Goal: Task Accomplishment & Management: Complete application form

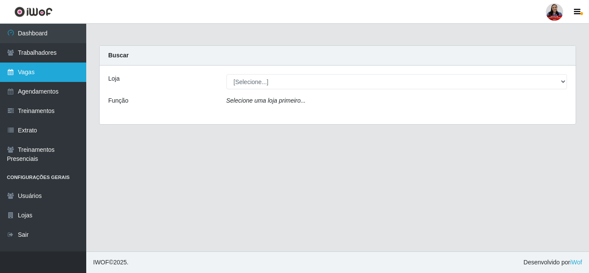
click at [57, 70] on link "Vagas" at bounding box center [43, 72] width 86 height 19
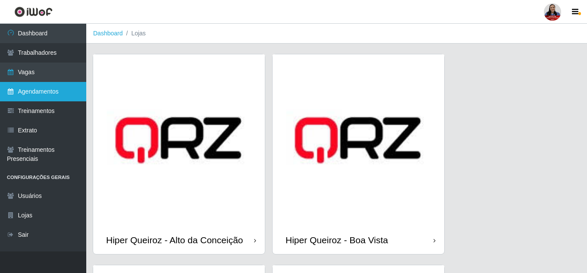
click at [59, 96] on link "Agendamentos" at bounding box center [43, 91] width 86 height 19
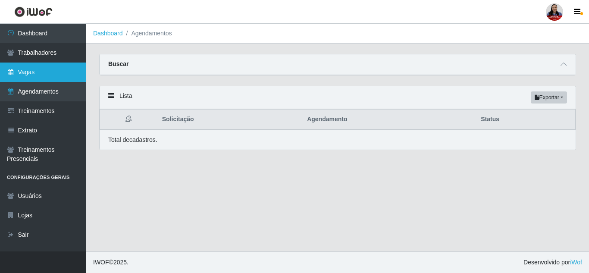
click at [61, 73] on link "Vagas" at bounding box center [43, 72] width 86 height 19
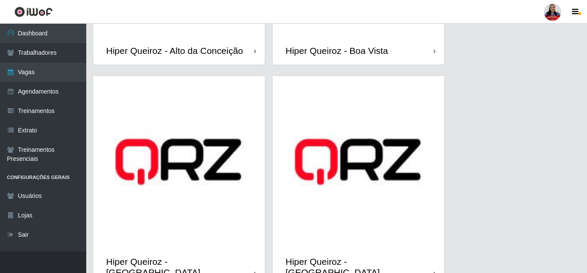
scroll to position [173, 0]
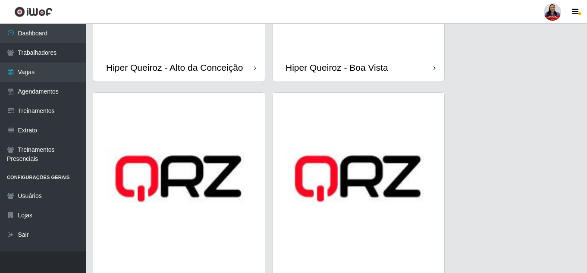
click at [358, 67] on div "Hiper Queiroz - Boa Vista" at bounding box center [337, 67] width 103 height 11
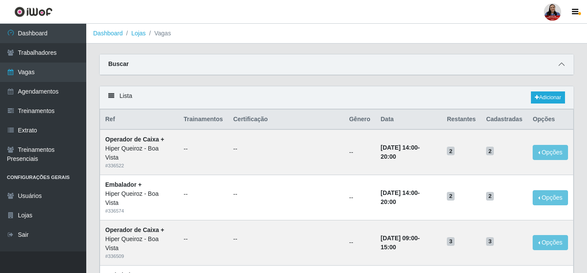
click at [562, 67] on icon at bounding box center [562, 64] width 6 height 6
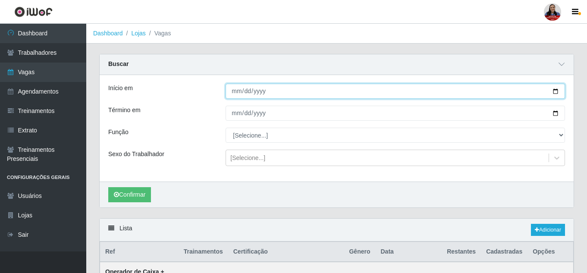
click at [556, 94] on input "Início em" at bounding box center [395, 91] width 339 height 15
type input "[DATE]"
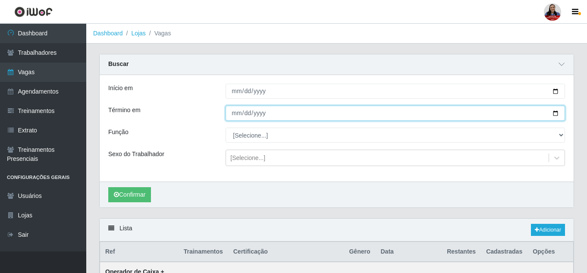
click at [560, 113] on input "Término em" at bounding box center [395, 113] width 339 height 15
click at [557, 113] on input "Término em" at bounding box center [395, 113] width 339 height 15
type input "[DATE]"
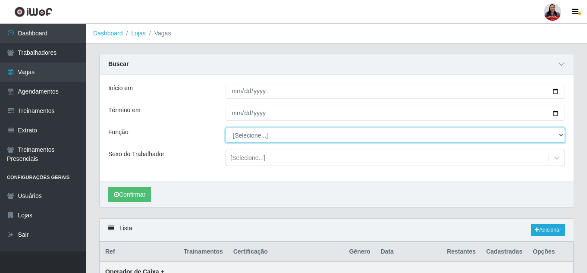
click at [256, 139] on select "[Selecione...] Embalador Embalador + Embalador ++ Operador de Caixa Operador de…" at bounding box center [395, 135] width 339 height 15
select select "1"
click at [226, 128] on select "[Selecione...] Embalador Embalador + Embalador ++ Operador de Caixa Operador de…" at bounding box center [395, 135] width 339 height 15
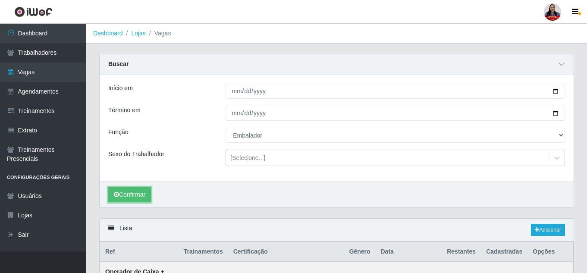
drag, startPoint x: 139, startPoint y: 196, endPoint x: 171, endPoint y: 182, distance: 34.9
click at [140, 196] on button "Confirmar" at bounding box center [129, 194] width 43 height 15
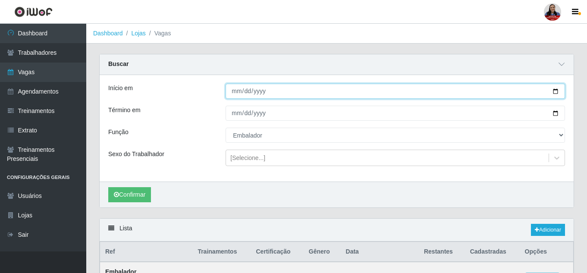
click at [554, 93] on input "[DATE]" at bounding box center [395, 91] width 339 height 15
type input "[DATE]"
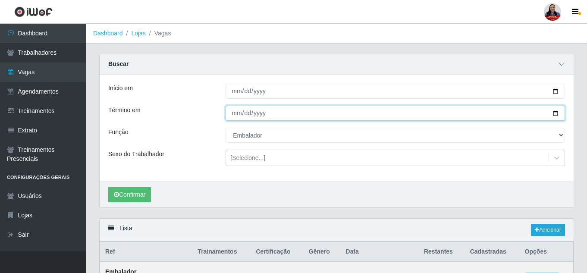
click at [554, 115] on input "[DATE]" at bounding box center [395, 113] width 339 height 15
type input "[DATE]"
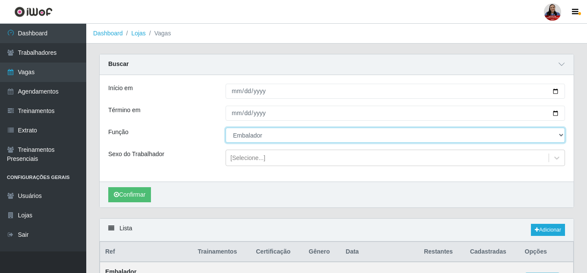
click at [498, 132] on select "[Selecione...] Embalador Embalador + Embalador ++ Operador de Caixa Operador de…" at bounding box center [395, 135] width 339 height 15
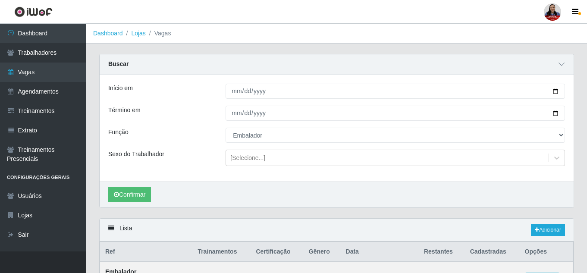
click at [574, 141] on div "Buscar Início em [DATE] Término em [DATE] Função [Selecione...] Embalador Embal…" at bounding box center [336, 131] width 475 height 154
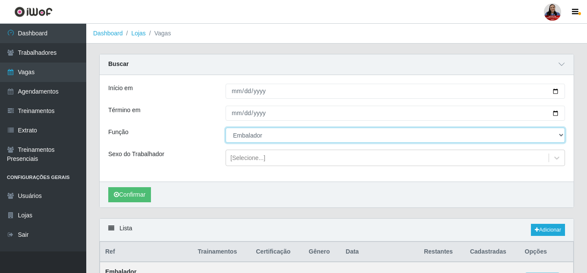
click at [559, 135] on select "[Selecione...] Embalador Embalador + Embalador ++ Operador de Caixa Operador de…" at bounding box center [395, 135] width 339 height 15
click at [226, 128] on select "[Selecione...] Embalador Embalador + Embalador ++ Operador de Caixa Operador de…" at bounding box center [395, 135] width 339 height 15
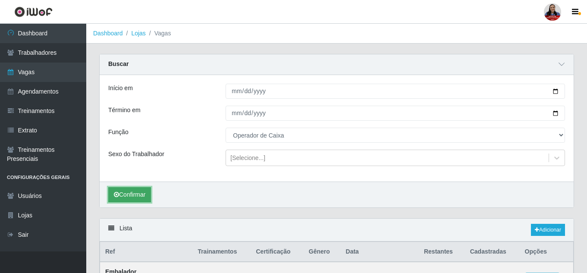
click at [124, 195] on button "Confirmar" at bounding box center [129, 194] width 43 height 15
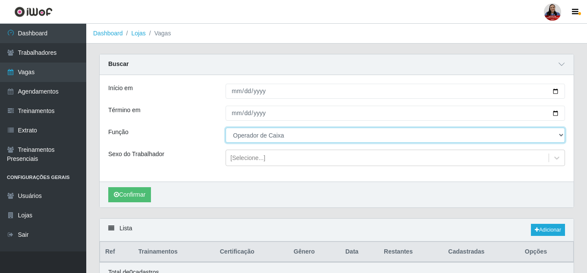
click at [558, 133] on select "[Selecione...] Embalador Embalador + Embalador ++ Operador de Caixa Operador de…" at bounding box center [395, 135] width 339 height 15
select select "72"
click at [226, 128] on select "[Selecione...] Embalador Embalador + Embalador ++ Operador de Caixa Operador de…" at bounding box center [395, 135] width 339 height 15
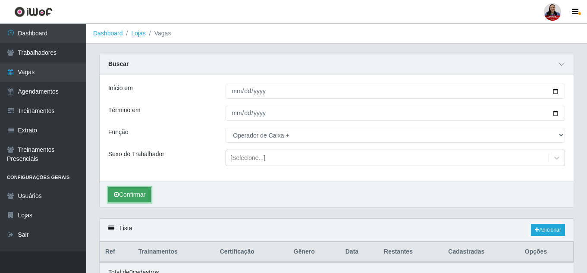
click at [135, 195] on button "Confirmar" at bounding box center [129, 194] width 43 height 15
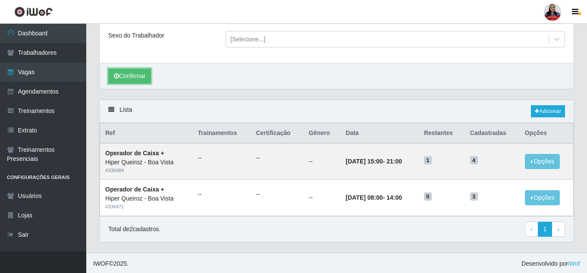
scroll to position [120, 0]
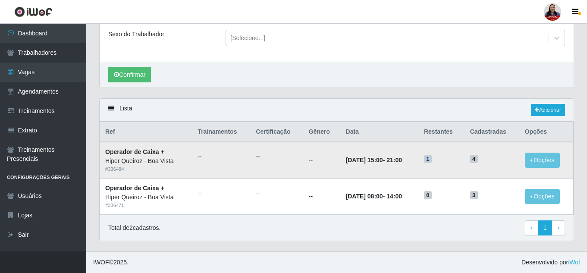
drag, startPoint x: 437, startPoint y: 161, endPoint x: 432, endPoint y: 161, distance: 4.8
click at [432, 161] on span "1" at bounding box center [428, 159] width 8 height 9
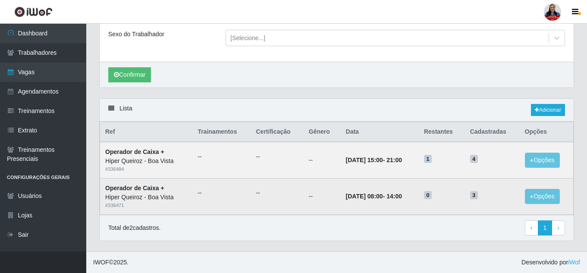
scroll to position [0, 0]
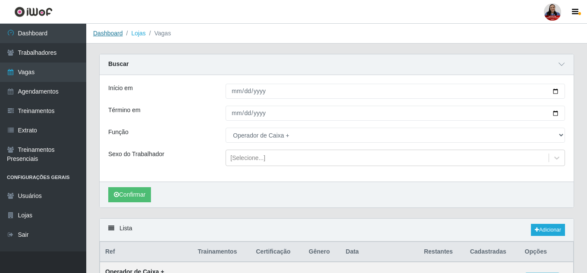
click at [107, 34] on link "Dashboard" at bounding box center [108, 33] width 30 height 7
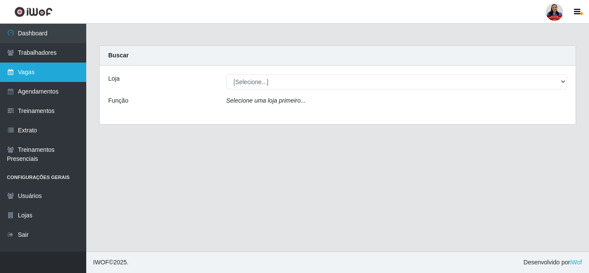
click at [25, 69] on link "Vagas" at bounding box center [43, 72] width 86 height 19
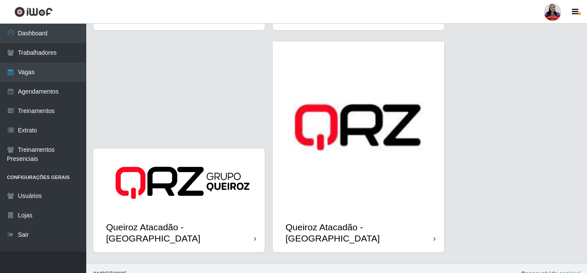
scroll to position [1090, 0]
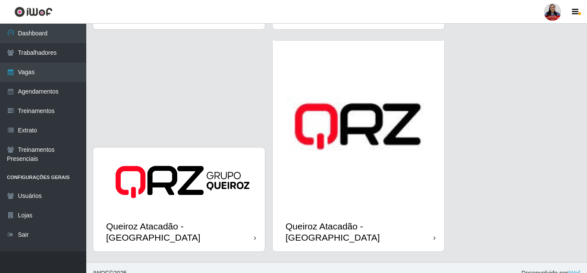
click at [367, 198] on img at bounding box center [359, 127] width 172 height 172
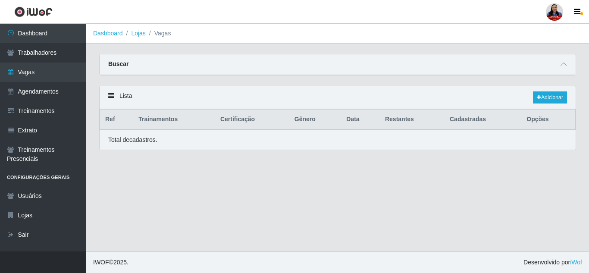
click at [562, 60] on div at bounding box center [564, 65] width 10 height 10
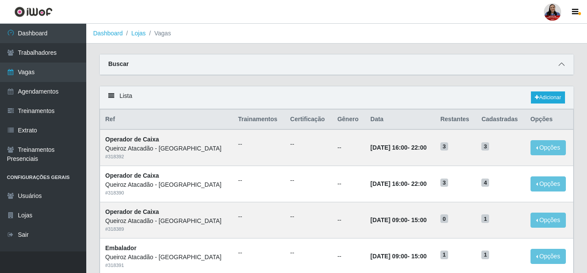
click at [565, 66] on span at bounding box center [561, 65] width 10 height 10
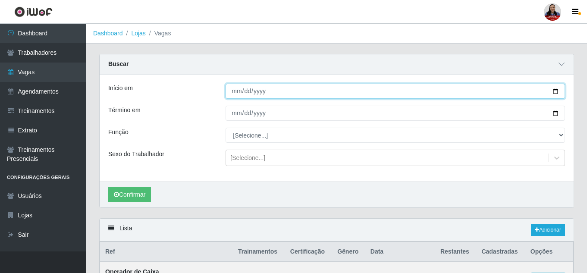
click at [555, 92] on input "Início em" at bounding box center [395, 91] width 339 height 15
type input "[DATE]"
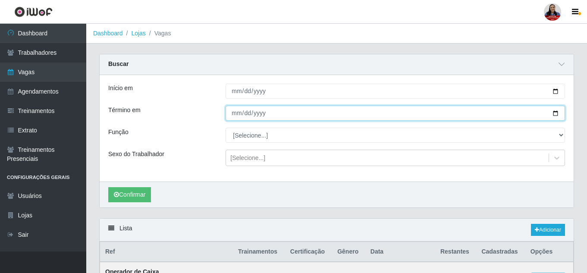
click at [236, 116] on input "Término em" at bounding box center [395, 113] width 339 height 15
click at [554, 116] on input "Término em" at bounding box center [395, 113] width 339 height 15
type input "[DATE]"
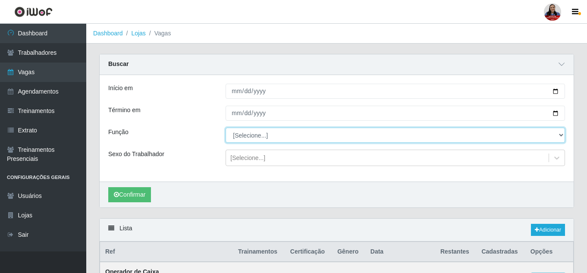
click at [259, 137] on select "[Selecione...] Embalador Embalador + Embalador ++ Operador de Caixa Operador de…" at bounding box center [395, 135] width 339 height 15
click at [226, 128] on select "[Selecione...] Embalador Embalador + Embalador ++ Operador de Caixa Operador de…" at bounding box center [395, 135] width 339 height 15
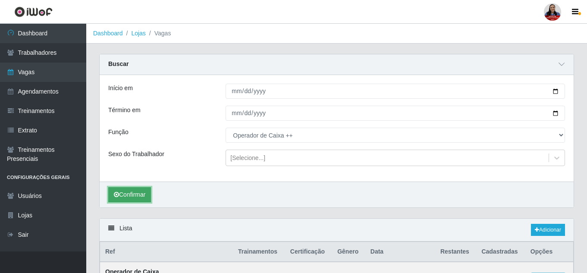
click at [144, 190] on button "Confirmar" at bounding box center [129, 194] width 43 height 15
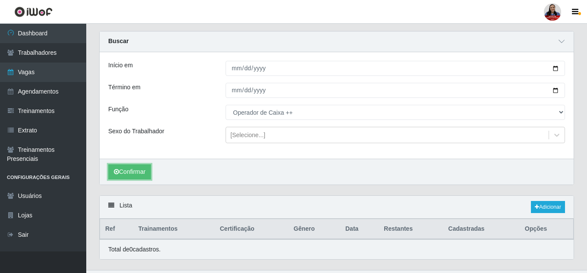
scroll to position [42, 0]
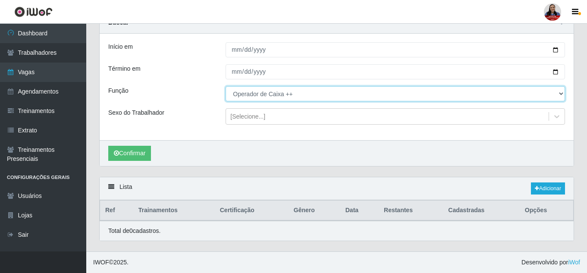
click at [265, 94] on select "[Selecione...] Embalador Embalador + Embalador ++ Operador de Caixa Operador de…" at bounding box center [395, 93] width 339 height 15
select select "72"
click at [226, 86] on select "[Selecione...] Embalador Embalador + Embalador ++ Operador de Caixa Operador de…" at bounding box center [395, 93] width 339 height 15
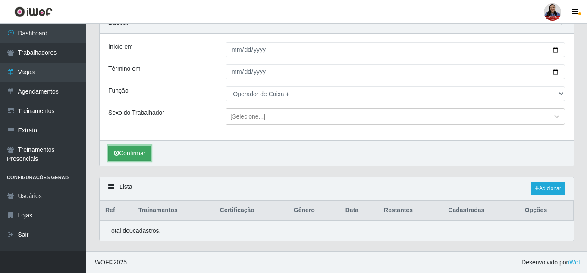
click at [147, 156] on button "Confirmar" at bounding box center [129, 153] width 43 height 15
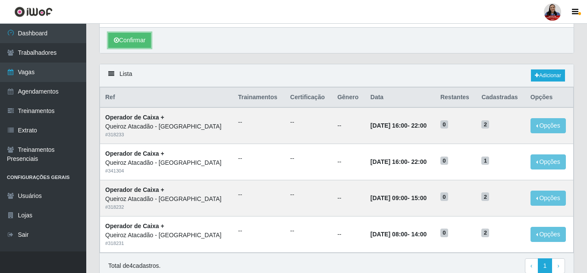
scroll to position [107, 0]
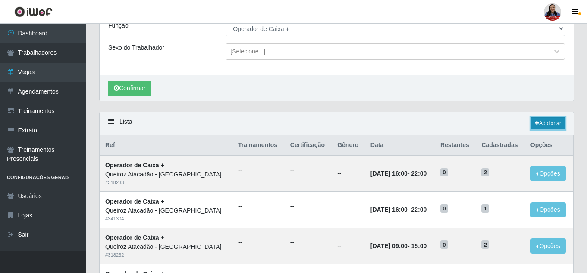
click at [546, 128] on link "Adicionar" at bounding box center [548, 123] width 34 height 12
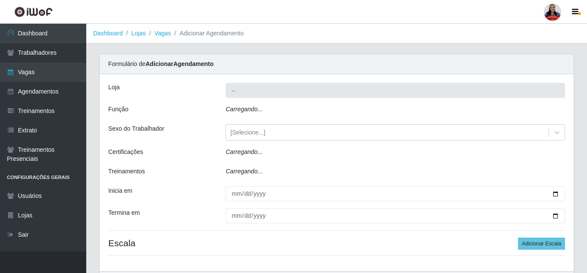
type input "Queiroz Atacadão - [GEOGRAPHIC_DATA]"
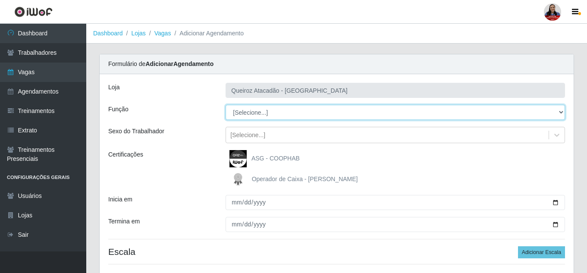
click at [311, 114] on select "[Selecione...] Embalador Embalador + Embalador ++ Operador de Caixa Operador de…" at bounding box center [395, 112] width 339 height 15
select select "72"
click at [226, 105] on select "[Selecione...] Embalador Embalador + Embalador ++ Operador de Caixa Operador de…" at bounding box center [395, 112] width 339 height 15
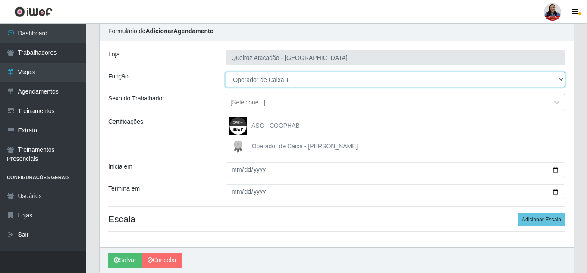
scroll to position [65, 0]
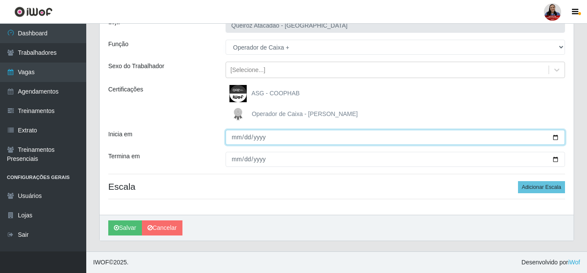
click at [556, 138] on input "Inicia em" at bounding box center [395, 137] width 339 height 15
type input "[DATE]"
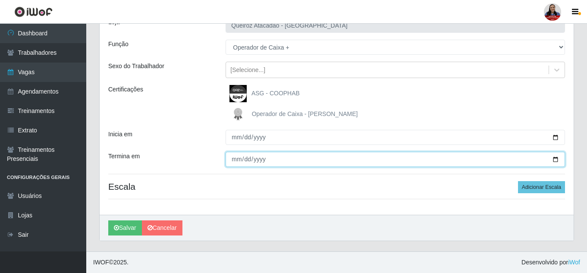
click at [558, 157] on input "Termina em" at bounding box center [395, 159] width 339 height 15
type input "[DATE]"
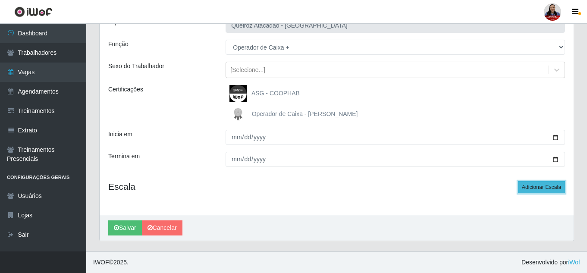
click at [563, 188] on button "Adicionar Escala" at bounding box center [541, 187] width 47 height 12
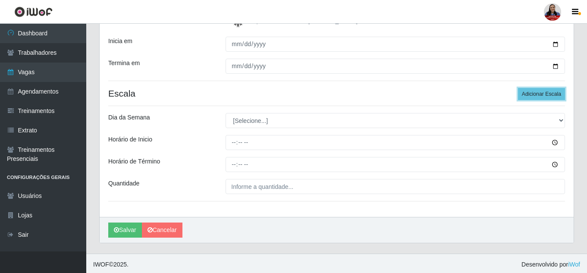
scroll to position [160, 0]
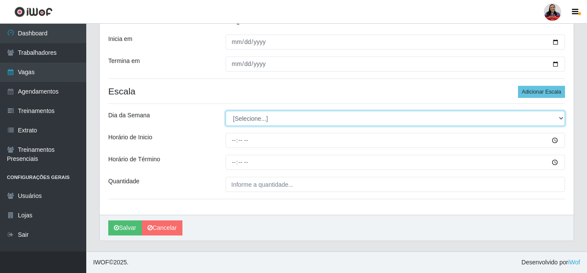
click at [402, 118] on select "[Selecione...] Segunda Terça Quarta Quinta Sexta Sábado Domingo" at bounding box center [395, 118] width 339 height 15
select select "6"
click at [226, 111] on select "[Selecione...] Segunda Terça Quarta Quinta Sexta Sábado Domingo" at bounding box center [395, 118] width 339 height 15
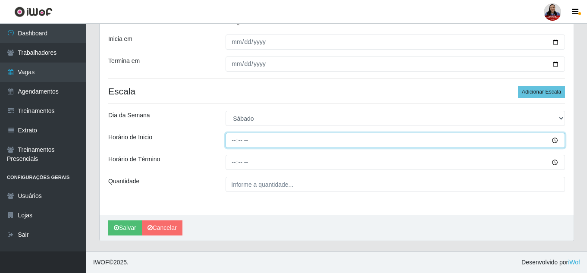
click at [235, 143] on input "Horário de Inicio" at bounding box center [395, 140] width 339 height 15
type input "08:00"
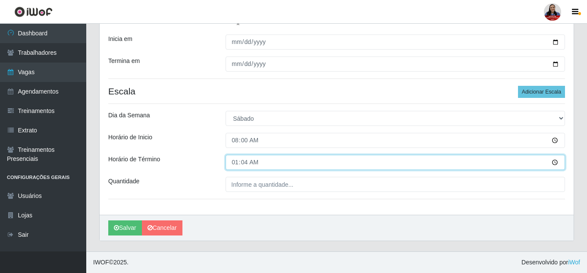
click at [234, 164] on input "01:04" at bounding box center [395, 162] width 339 height 15
type input "14:00"
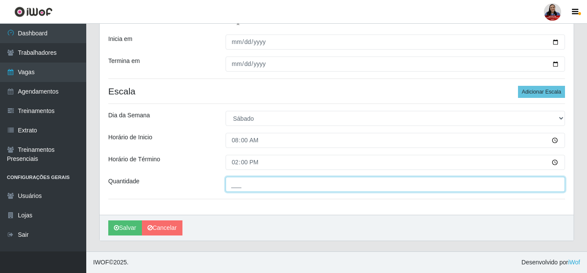
click at [234, 186] on input "___" at bounding box center [395, 184] width 339 height 15
type input "3__"
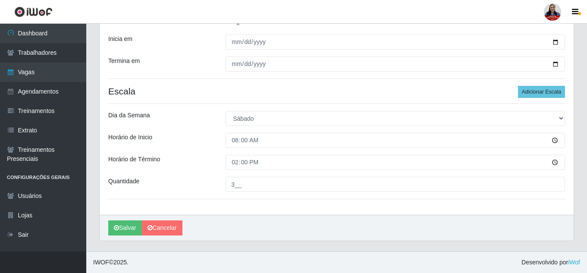
click at [229, 195] on div "[PERSON_NAME] Atacadão - [GEOGRAPHIC_DATA] do Amarante Função [Selecione...] Em…" at bounding box center [337, 64] width 474 height 301
click at [115, 230] on icon "submit" at bounding box center [116, 228] width 5 height 6
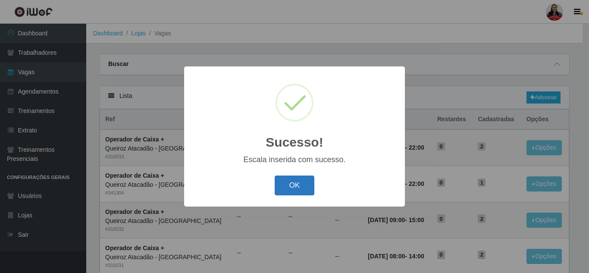
click at [311, 185] on button "OK" at bounding box center [295, 186] width 40 height 20
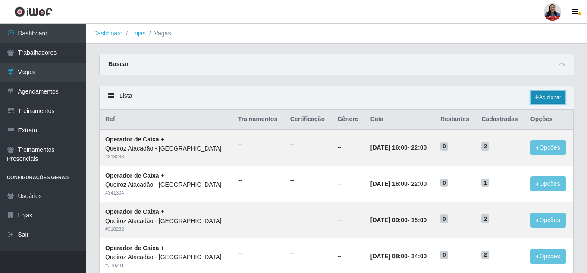
click at [548, 98] on link "Adicionar" at bounding box center [548, 97] width 34 height 12
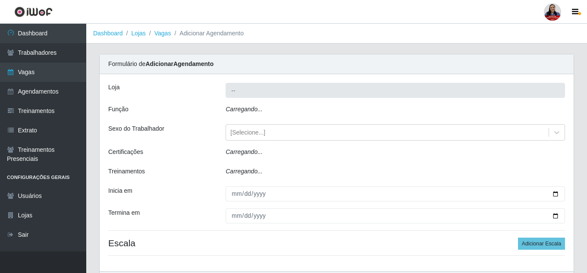
type input "Queiroz Atacadão - [GEOGRAPHIC_DATA]"
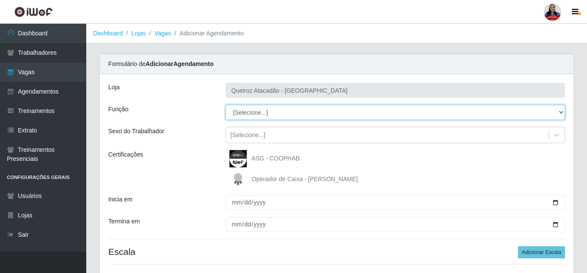
click at [263, 116] on select "[Selecione...] Embalador Embalador + Embalador ++ Operador de Caixa Operador de…" at bounding box center [395, 112] width 339 height 15
select select "72"
click at [226, 105] on select "[Selecione...] Embalador Embalador + Embalador ++ Operador de Caixa Operador de…" at bounding box center [395, 112] width 339 height 15
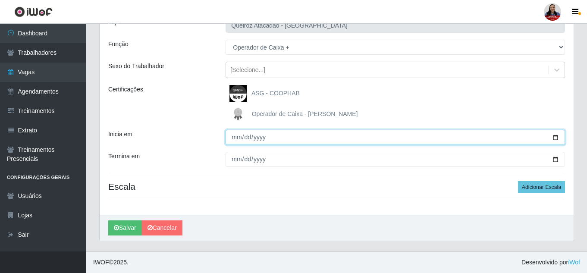
click at [553, 139] on input "Inicia em" at bounding box center [395, 137] width 339 height 15
type input "[DATE]"
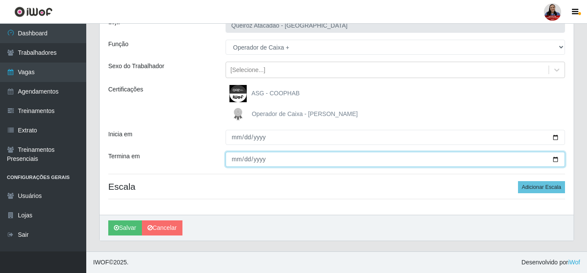
click at [554, 158] on input "Termina em" at bounding box center [395, 159] width 339 height 15
type input "[DATE]"
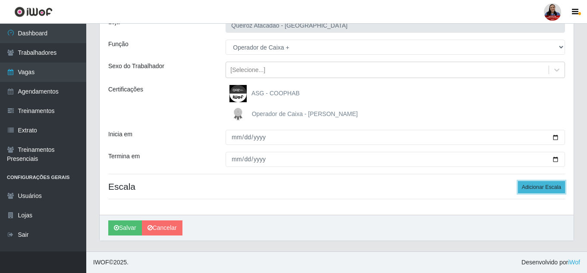
click at [534, 185] on button "Adicionar Escala" at bounding box center [541, 187] width 47 height 12
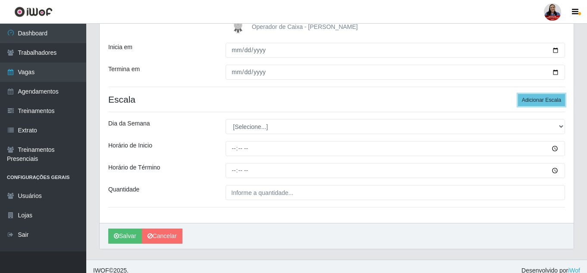
scroll to position [160, 0]
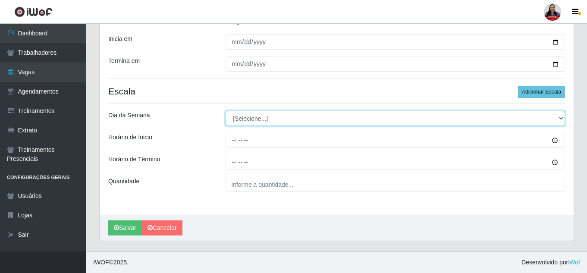
click at [377, 116] on select "[Selecione...] Segunda Terça Quarta Quinta Sexta Sábado Domingo" at bounding box center [395, 118] width 339 height 15
select select "6"
click at [226, 111] on select "[Selecione...] Segunda Terça Quarta Quinta Sexta Sábado Domingo" at bounding box center [395, 118] width 339 height 15
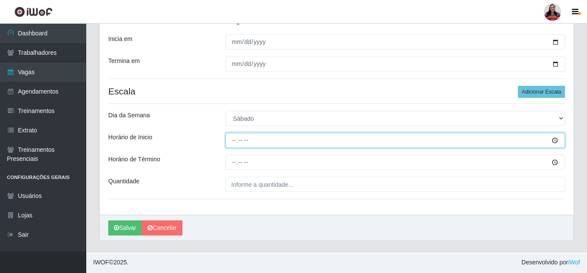
click at [234, 137] on input "Horário de Inicio" at bounding box center [395, 140] width 339 height 15
type input "16:00"
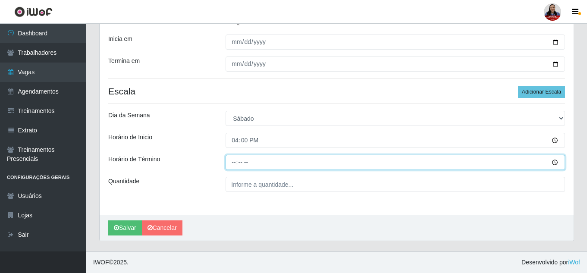
type input "22:00"
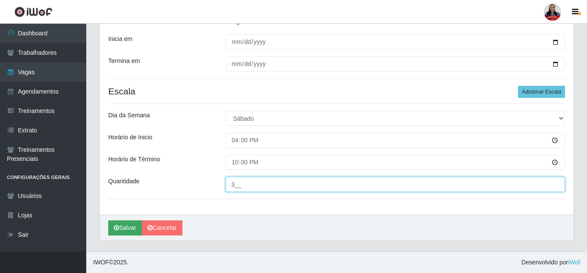
type input "3__"
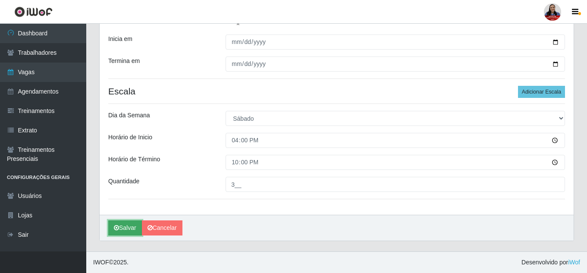
click at [124, 228] on button "Salvar" at bounding box center [125, 227] width 34 height 15
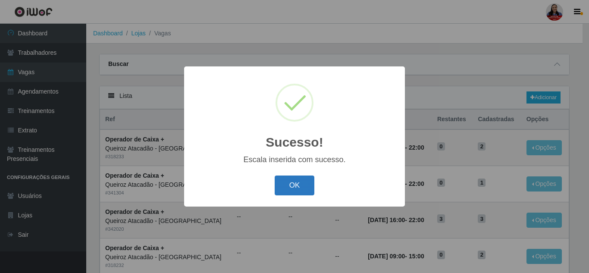
click at [296, 190] on button "OK" at bounding box center [295, 186] width 40 height 20
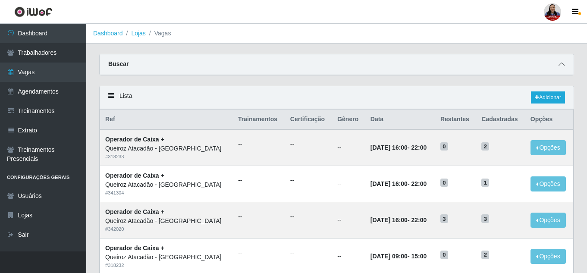
click at [561, 63] on icon at bounding box center [562, 64] width 6 height 6
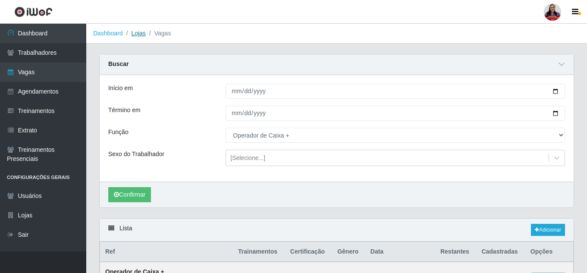
click at [135, 33] on link "Lojas" at bounding box center [138, 33] width 14 height 7
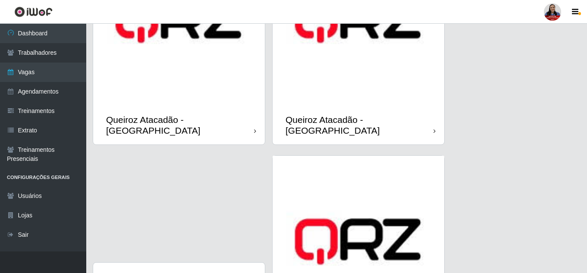
scroll to position [992, 0]
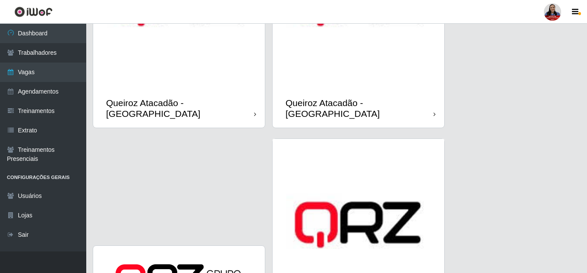
click at [239, 91] on div "Queiroz Atacadão - [GEOGRAPHIC_DATA]" at bounding box center [179, 108] width 172 height 39
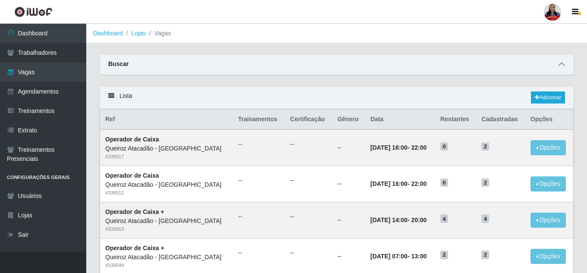
click at [562, 65] on icon at bounding box center [562, 64] width 6 height 6
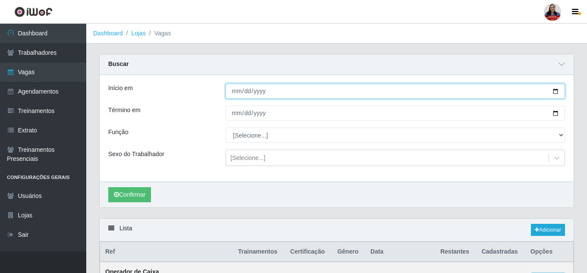
click at [553, 93] on input "Início em" at bounding box center [395, 91] width 339 height 15
type input "[DATE]"
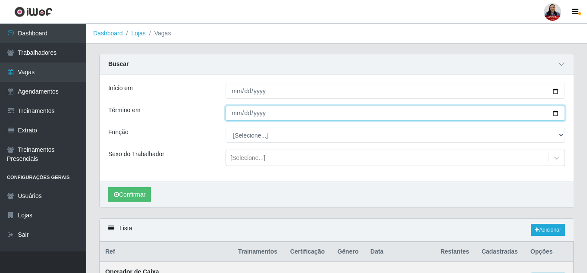
click at [554, 115] on input "Término em" at bounding box center [395, 113] width 339 height 15
type input "[DATE]"
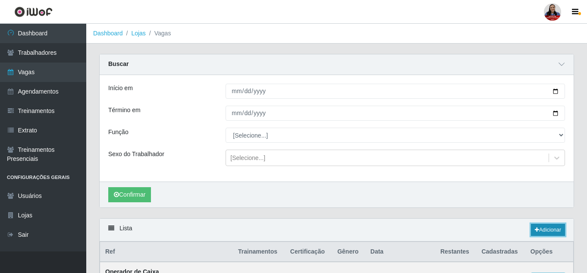
click at [544, 227] on link "Adicionar" at bounding box center [548, 230] width 34 height 12
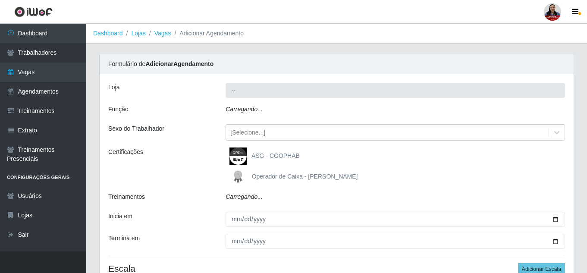
scroll to position [43, 0]
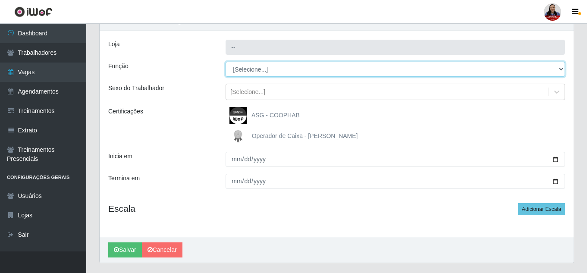
click at [307, 70] on select "[Selecione...] ASG ASG + Embalador Embalador + Embalador ++ Operador de Caixa O…" at bounding box center [395, 69] width 339 height 15
type input "Queiroz Atacadão - [GEOGRAPHIC_DATA]"
click at [366, 72] on select "[Selecione...] ASG ASG + Embalador Embalador + Embalador ++ Operador de Caixa O…" at bounding box center [395, 69] width 339 height 15
select select "72"
click at [226, 62] on select "[Selecione...] ASG ASG + Embalador Embalador + Embalador ++ Operador de Caixa O…" at bounding box center [395, 69] width 339 height 15
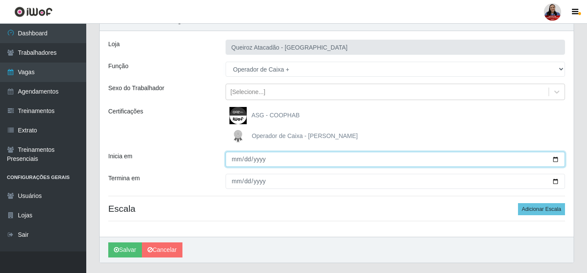
click at [557, 158] on input "Inicia em" at bounding box center [395, 159] width 339 height 15
type input "[DATE]"
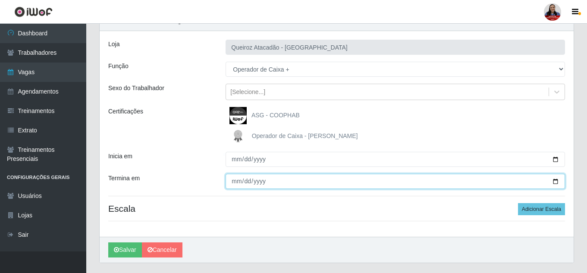
click at [554, 180] on input "Termina em" at bounding box center [395, 181] width 339 height 15
type input "[DATE]"
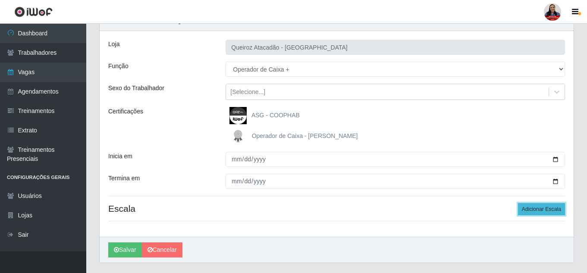
click at [554, 213] on button "Adicionar Escala" at bounding box center [541, 209] width 47 height 12
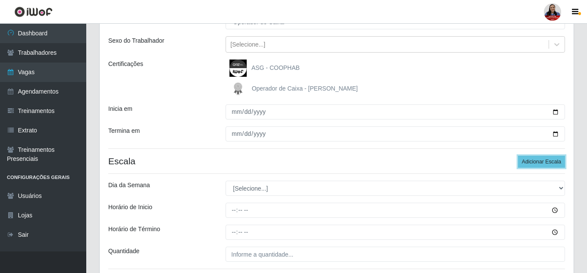
scroll to position [160, 0]
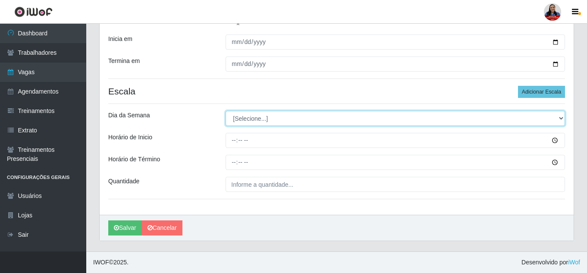
click at [272, 118] on select "[Selecione...] Segunda Terça Quarta Quinta Sexta Sábado Domingo" at bounding box center [395, 118] width 339 height 15
select select "6"
click at [226, 111] on select "[Selecione...] Segunda Terça Quarta Quinta Sexta Sábado Domingo" at bounding box center [395, 118] width 339 height 15
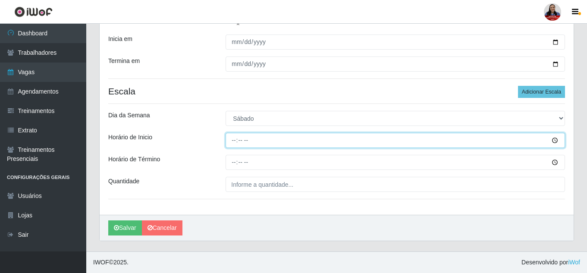
click at [233, 140] on input "Horário de Inicio" at bounding box center [395, 140] width 339 height 15
type input "16:00"
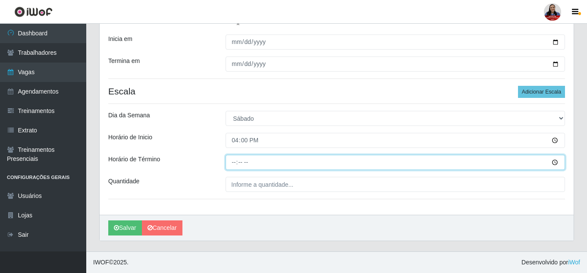
type input "22:00"
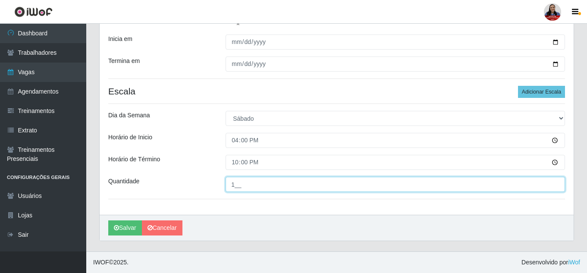
type input "1__"
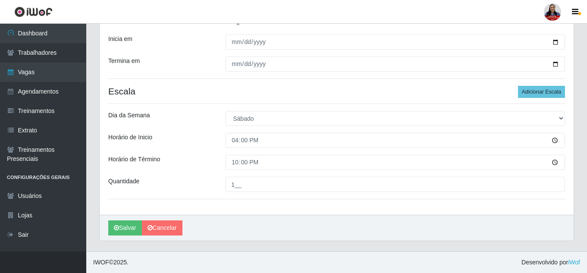
click at [215, 148] on div "Horário de Inicio" at bounding box center [160, 140] width 117 height 15
click at [132, 232] on button "Salvar" at bounding box center [125, 227] width 34 height 15
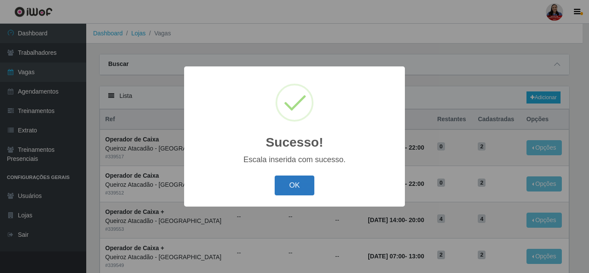
click at [286, 185] on button "OK" at bounding box center [295, 186] width 40 height 20
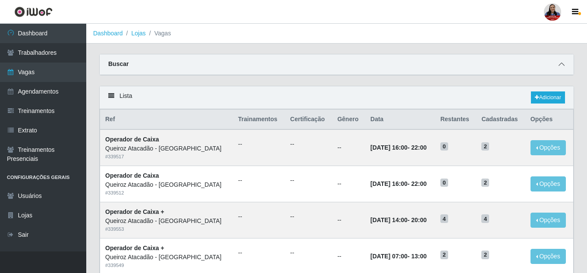
click at [564, 64] on icon at bounding box center [562, 64] width 6 height 6
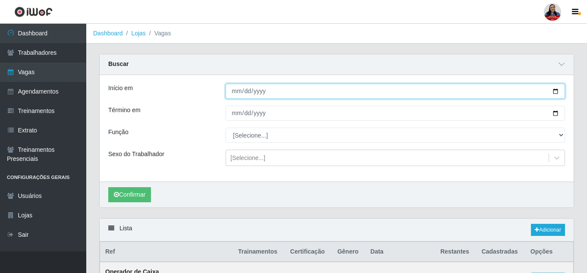
click at [558, 92] on input "Início em" at bounding box center [395, 91] width 339 height 15
type input "[DATE]"
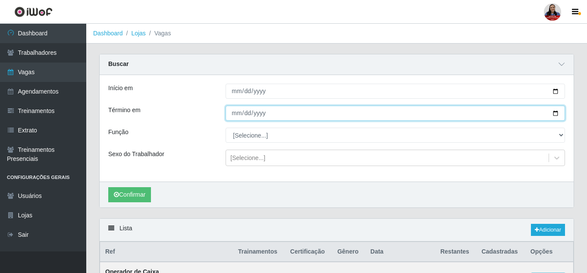
click at [555, 115] on input "Término em" at bounding box center [395, 113] width 339 height 15
type input "[DATE]"
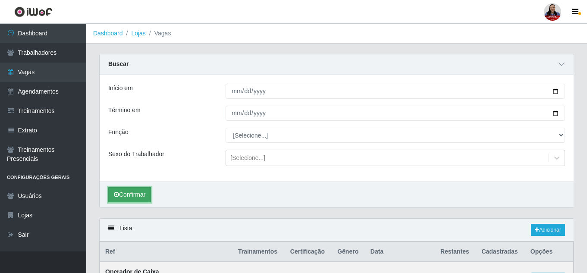
click at [141, 197] on button "Confirmar" at bounding box center [129, 194] width 43 height 15
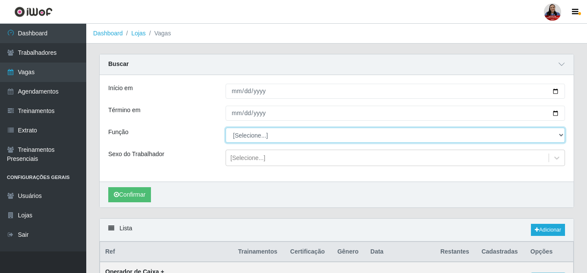
click at [280, 137] on select "[Selecione...] ASG ASG + Embalador Embalador + Embalador ++ Operador de Caixa O…" at bounding box center [395, 135] width 339 height 15
select select "72"
click at [226, 128] on select "[Selecione...] ASG ASG + Embalador Embalador + Embalador ++ Operador de Caixa O…" at bounding box center [395, 135] width 339 height 15
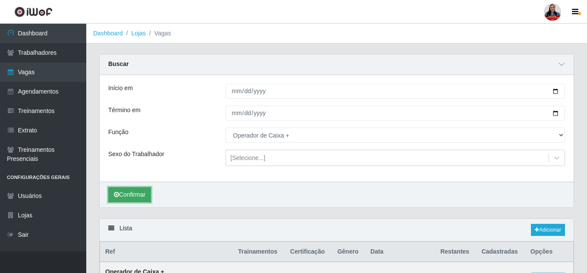
click at [141, 202] on button "Confirmar" at bounding box center [129, 194] width 43 height 15
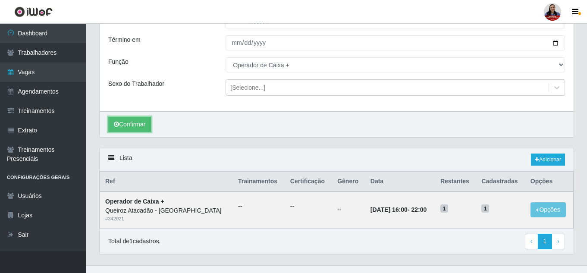
scroll to position [85, 0]
